Goal: Use online tool/utility: Utilize a website feature to perform a specific function

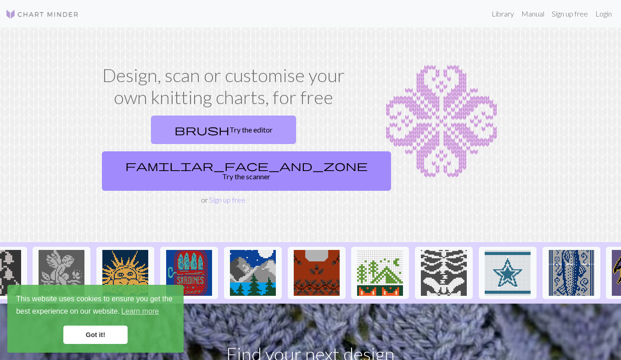
click at [186, 127] on link "brush Try the editor" at bounding box center [223, 130] width 145 height 28
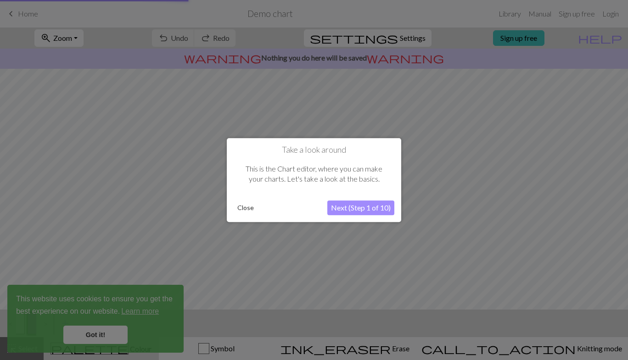
click at [107, 336] on div at bounding box center [314, 180] width 628 height 360
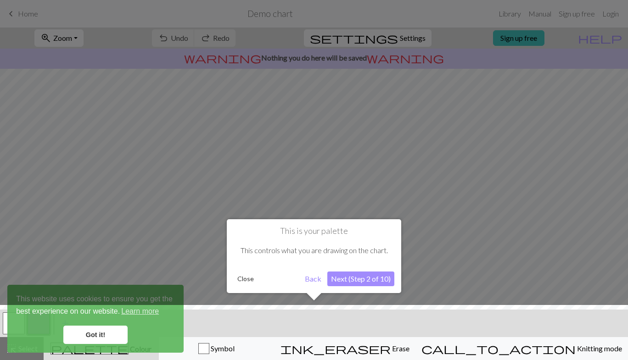
click at [314, 282] on button "Back" at bounding box center [313, 279] width 24 height 15
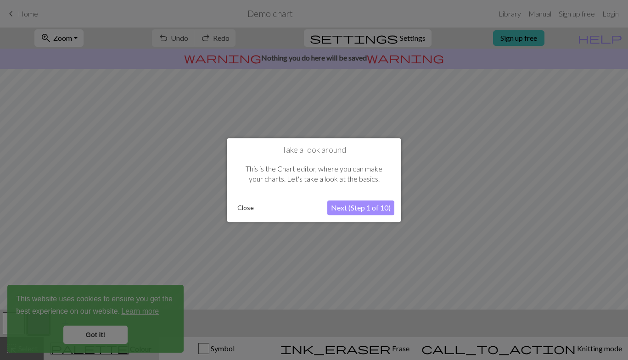
click at [381, 207] on button "Next (Step 1 of 10)" at bounding box center [360, 208] width 67 height 15
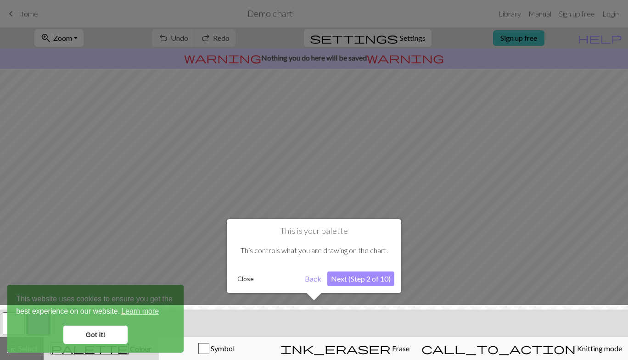
click at [247, 275] on button "Close" at bounding box center [246, 279] width 24 height 14
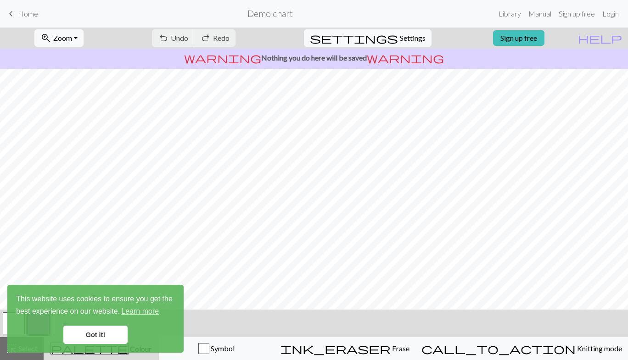
click at [95, 332] on link "Got it!" at bounding box center [95, 335] width 64 height 18
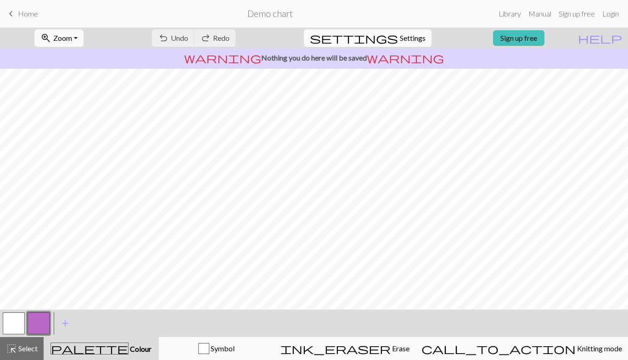
click at [406, 33] on span "Settings" at bounding box center [413, 38] width 26 height 11
select select "aran"
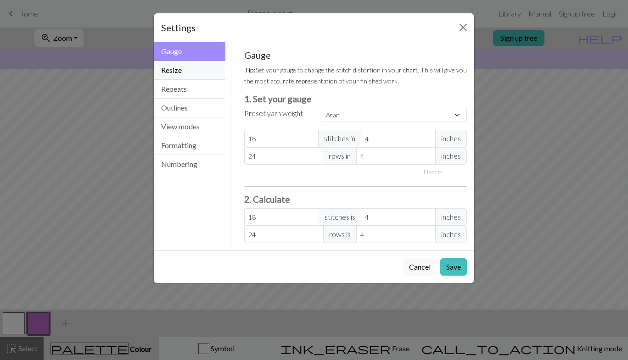
click at [201, 74] on button "Resize" at bounding box center [190, 70] width 72 height 19
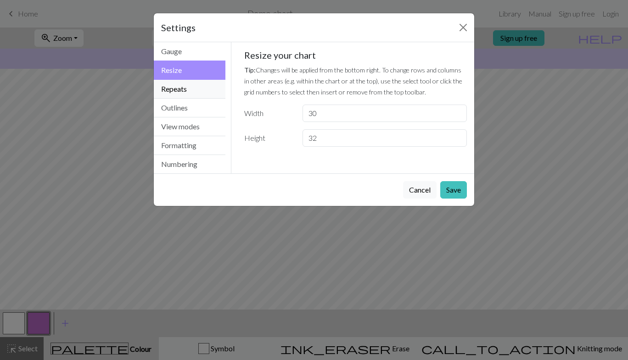
click at [202, 94] on button "Repeats" at bounding box center [190, 89] width 72 height 19
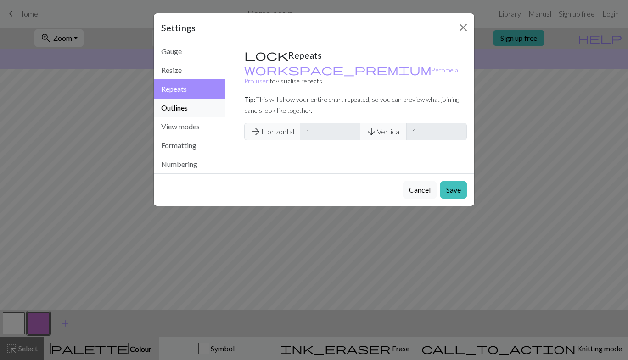
click at [204, 106] on button "Outlines" at bounding box center [190, 108] width 72 height 19
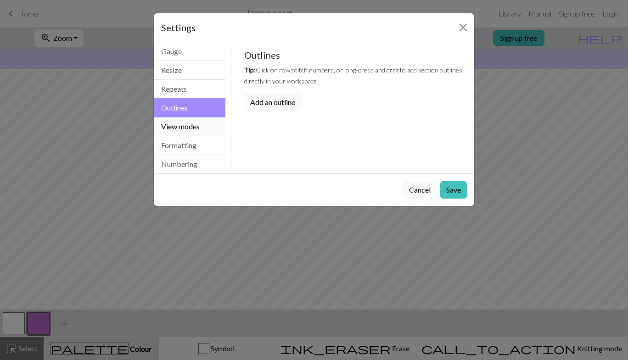
click at [204, 129] on button "View modes" at bounding box center [190, 127] width 72 height 19
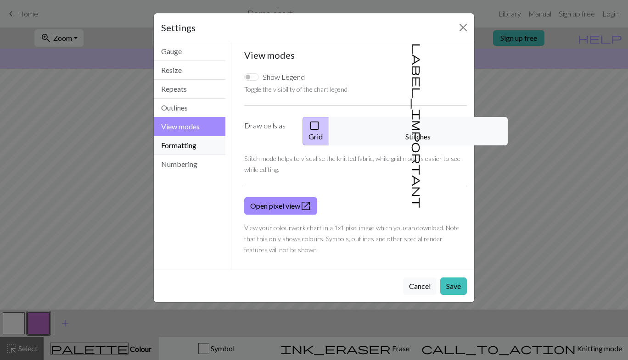
click at [204, 142] on button "Formatting" at bounding box center [190, 145] width 72 height 19
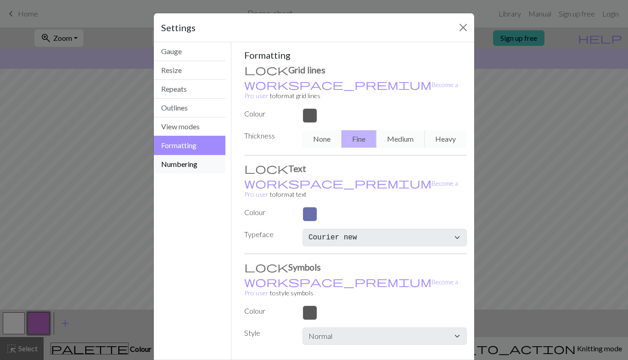
click at [206, 163] on button "Numbering" at bounding box center [190, 164] width 72 height 18
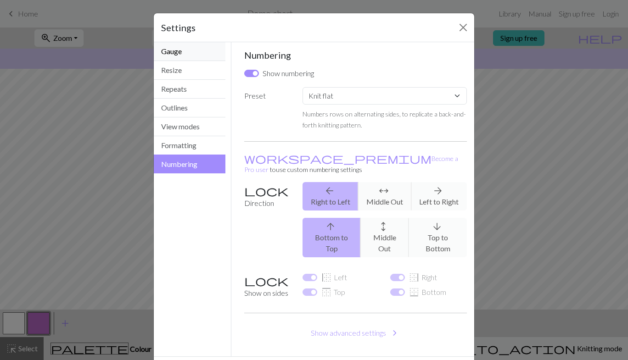
click at [193, 57] on button "Gauge" at bounding box center [190, 51] width 72 height 19
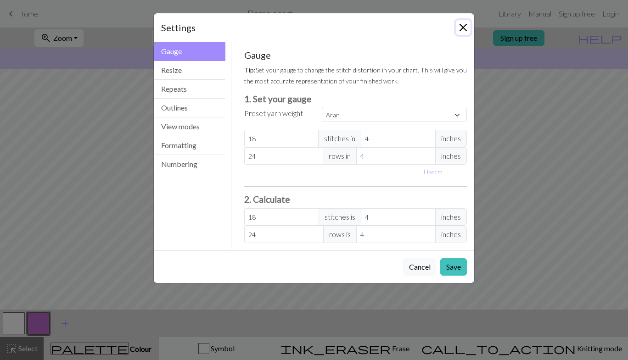
click at [462, 25] on button "Close" at bounding box center [463, 27] width 15 height 15
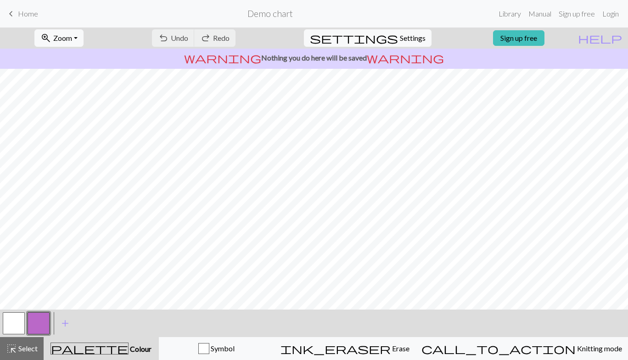
click at [14, 13] on span "keyboard_arrow_left" at bounding box center [11, 13] width 11 height 13
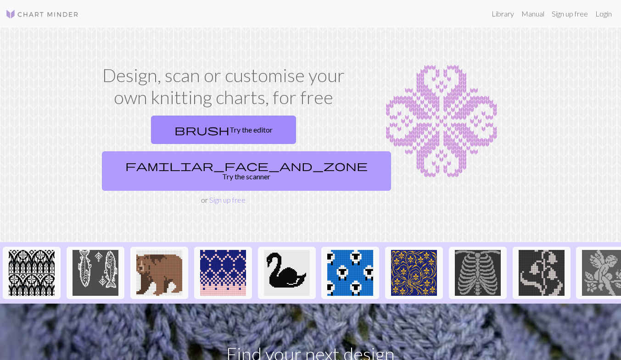
click at [284, 152] on link "familiar_face_and_zone Try the scanner" at bounding box center [246, 171] width 289 height 39
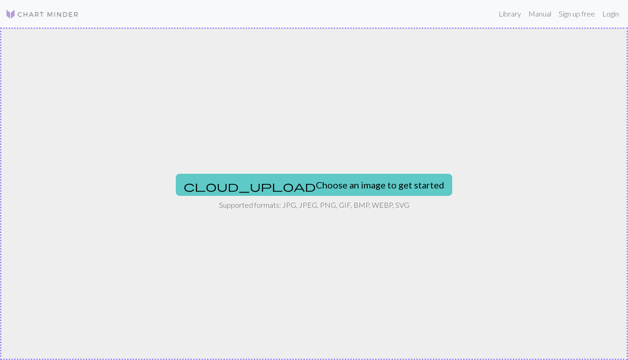
click at [330, 189] on button "cloud_upload Choose an image to get started" at bounding box center [314, 185] width 276 height 22
click at [311, 188] on button "cloud_upload Choose an image to get started" at bounding box center [314, 185] width 276 height 22
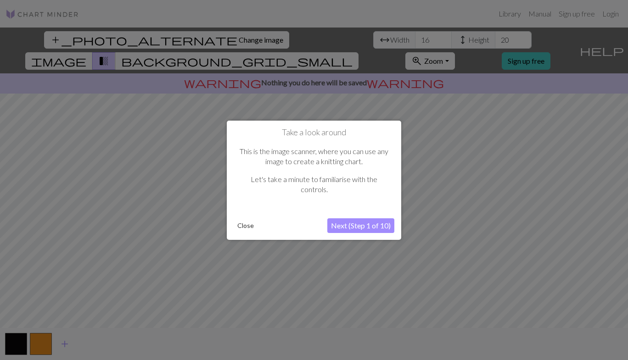
click at [359, 223] on button "Next (Step 1 of 10)" at bounding box center [360, 226] width 67 height 15
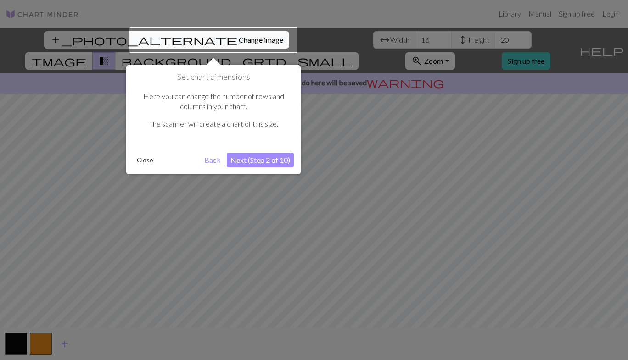
click at [270, 157] on button "Next (Step 2 of 10)" at bounding box center [260, 160] width 67 height 15
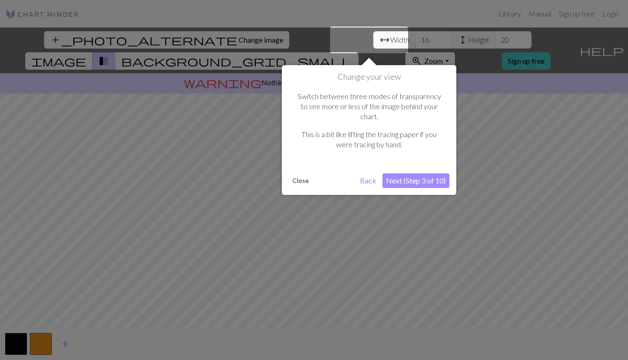
click at [421, 174] on button "Next (Step 3 of 10)" at bounding box center [415, 181] width 67 height 15
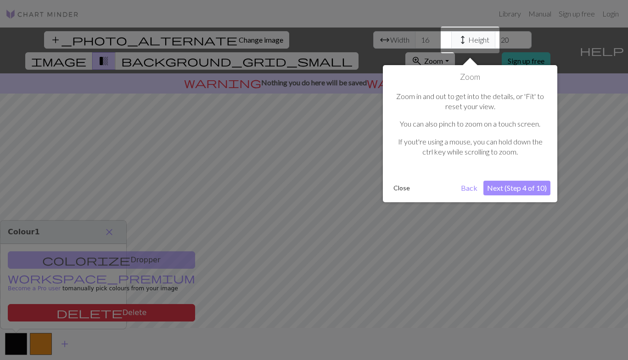
click at [501, 187] on button "Next (Step 4 of 10)" at bounding box center [516, 188] width 67 height 15
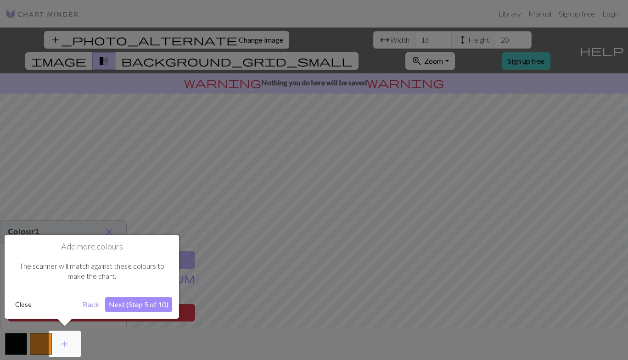
click at [138, 302] on button "Next (Step 5 of 10)" at bounding box center [138, 305] width 67 height 15
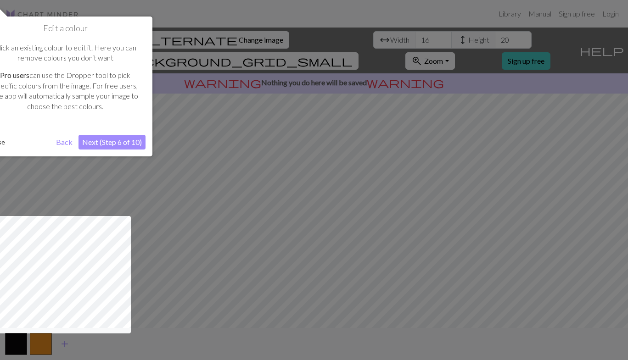
click at [107, 144] on button "Next (Step 6 of 10)" at bounding box center [112, 142] width 67 height 15
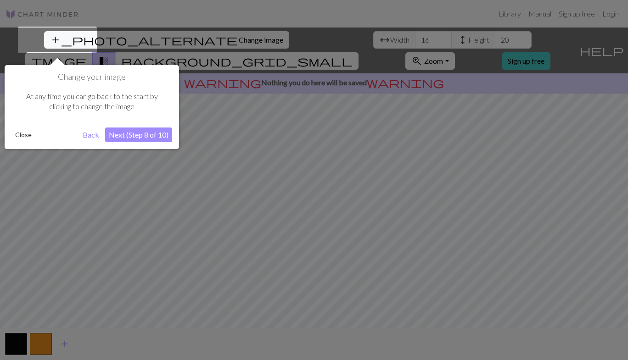
click at [152, 130] on button "Next (Step 8 of 10)" at bounding box center [138, 135] width 67 height 15
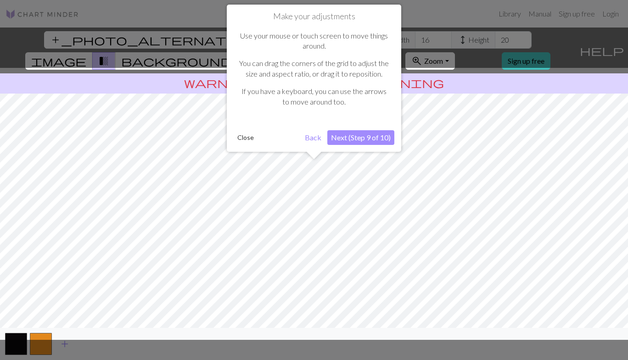
click at [355, 143] on button "Next (Step 9 of 10)" at bounding box center [360, 137] width 67 height 15
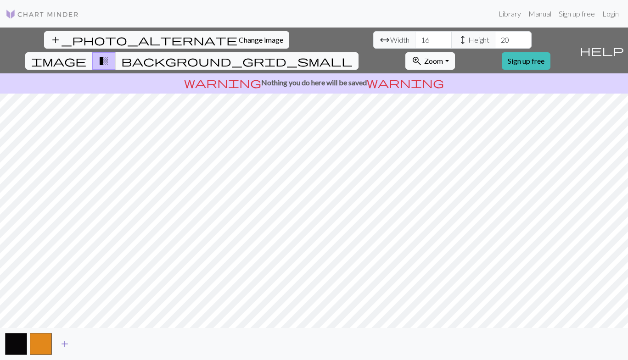
click at [67, 342] on span "add" at bounding box center [64, 344] width 11 height 13
click at [94, 345] on span "add" at bounding box center [89, 344] width 11 height 13
click at [110, 345] on span "add" at bounding box center [114, 344] width 11 height 13
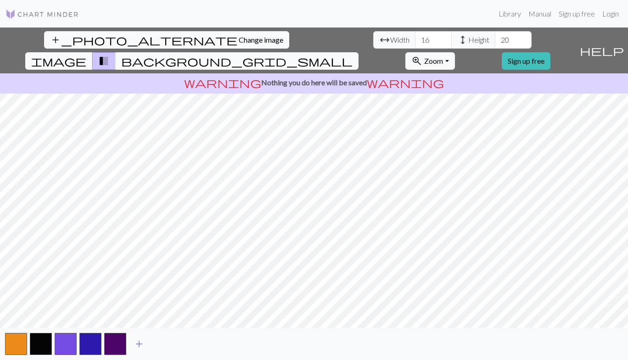
click at [136, 343] on span "add" at bounding box center [139, 344] width 11 height 13
